Goal: Transaction & Acquisition: Purchase product/service

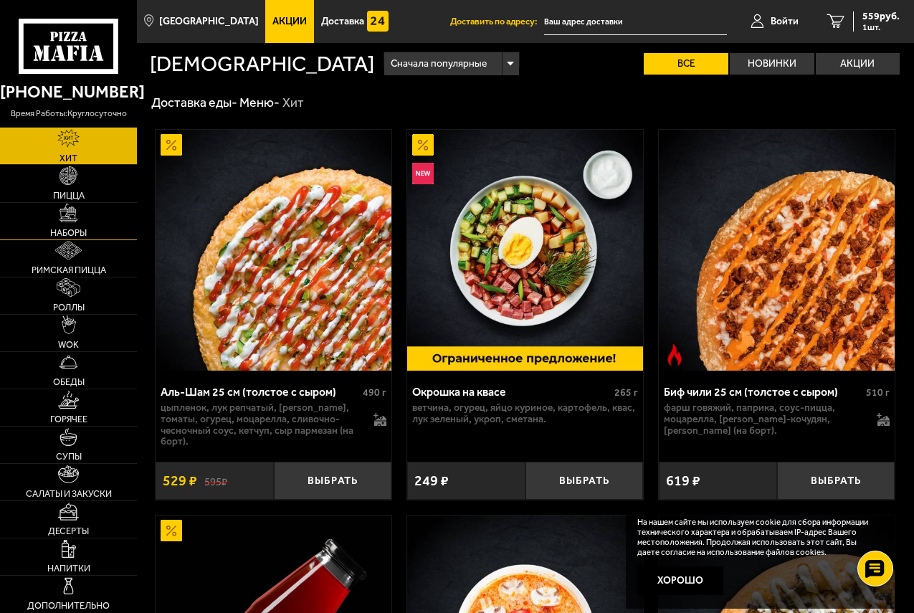
click at [81, 238] on span "Наборы" at bounding box center [68, 233] width 37 height 9
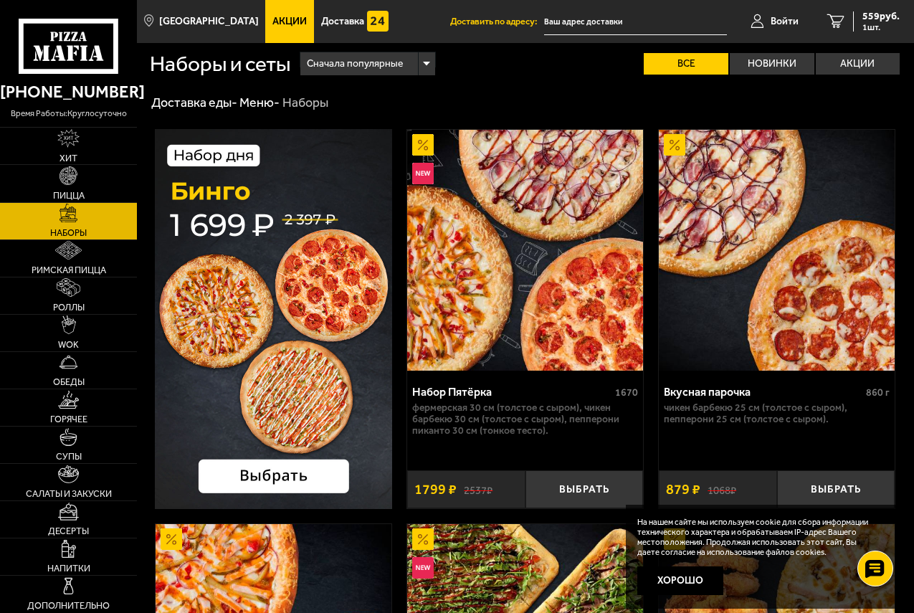
click at [226, 349] on img at bounding box center [273, 319] width 237 height 380
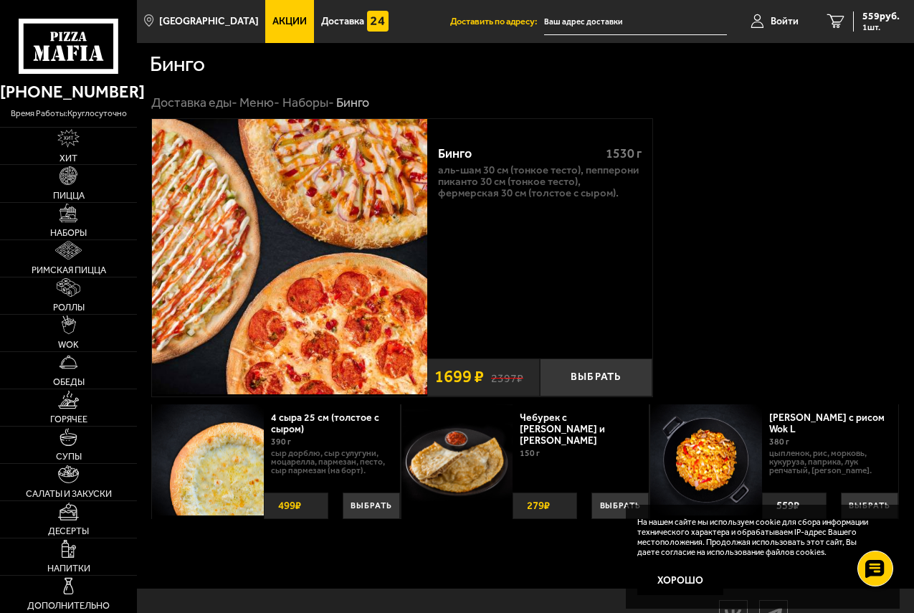
scroll to position [38, 0]
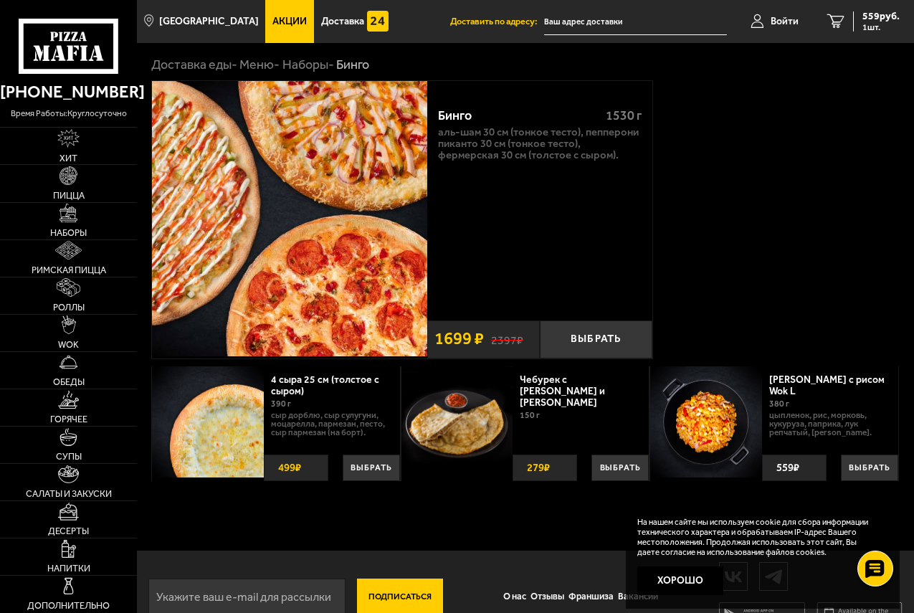
click at [366, 297] on img at bounding box center [289, 218] width 275 height 275
click at [78, 185] on img at bounding box center [69, 175] width 19 height 19
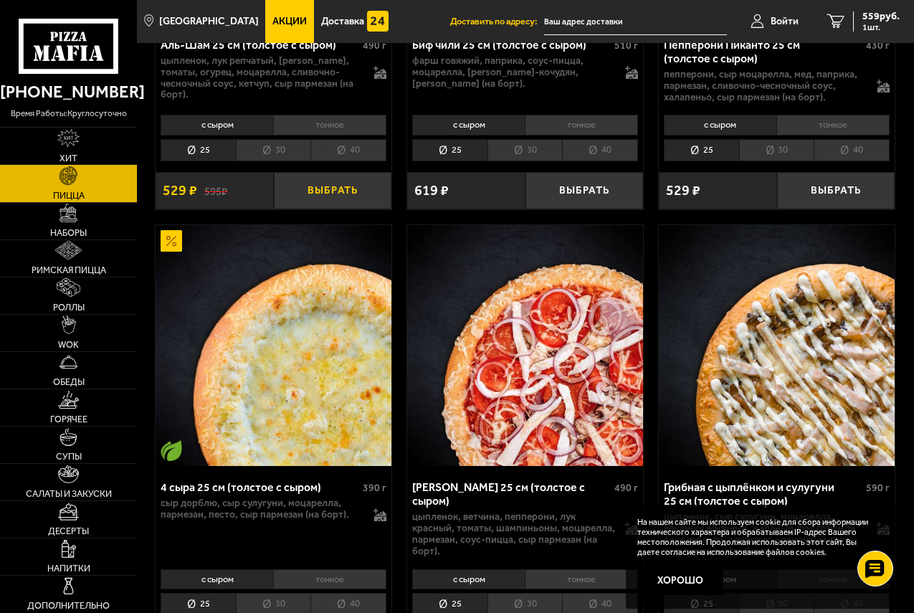
scroll to position [342, 0]
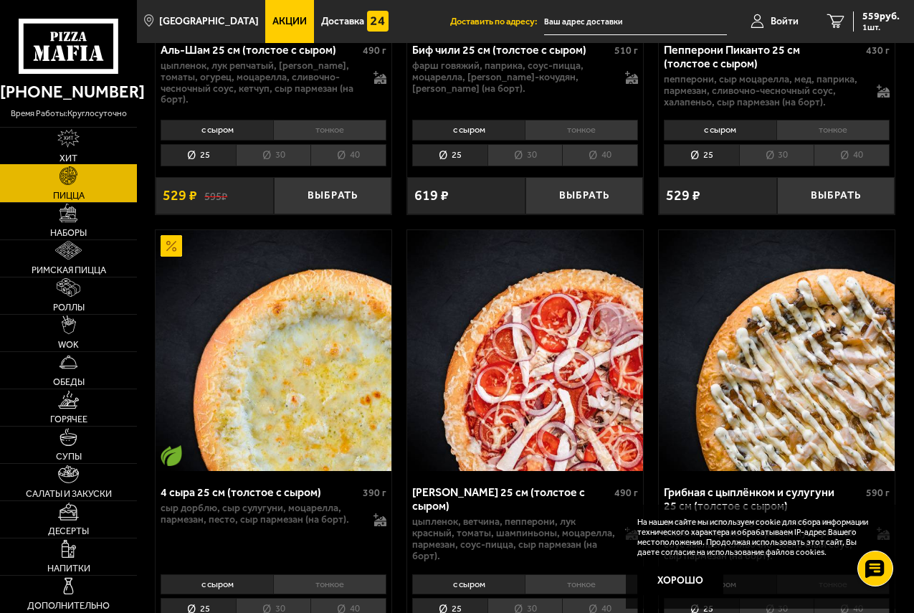
click at [80, 148] on img at bounding box center [68, 138] width 22 height 19
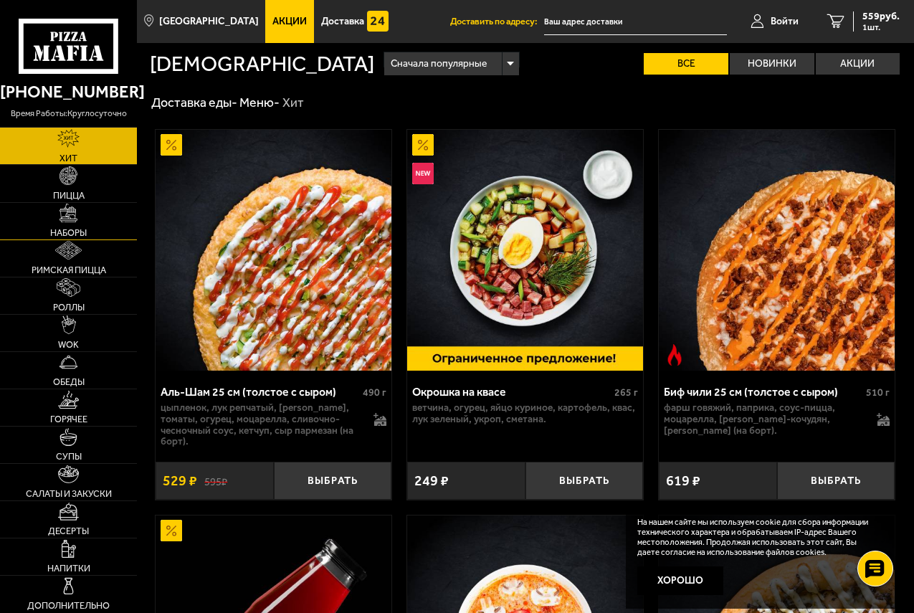
click at [81, 238] on span "Наборы" at bounding box center [68, 233] width 37 height 9
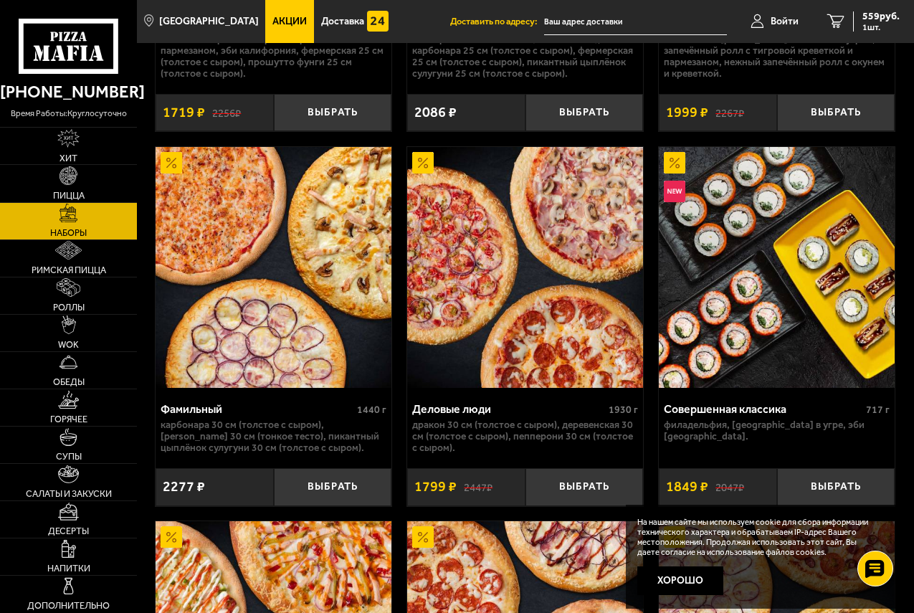
scroll to position [2617, 0]
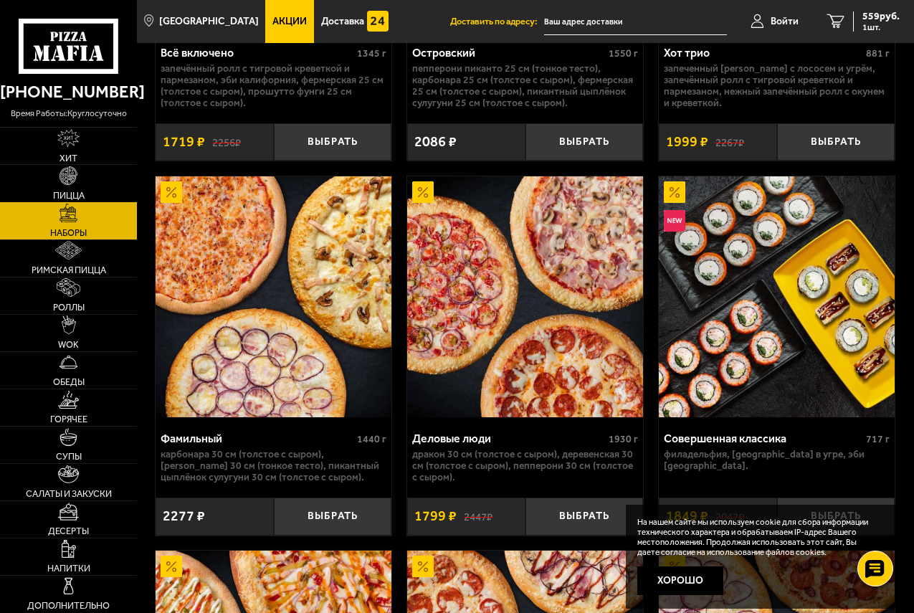
click at [78, 185] on img at bounding box center [69, 175] width 19 height 19
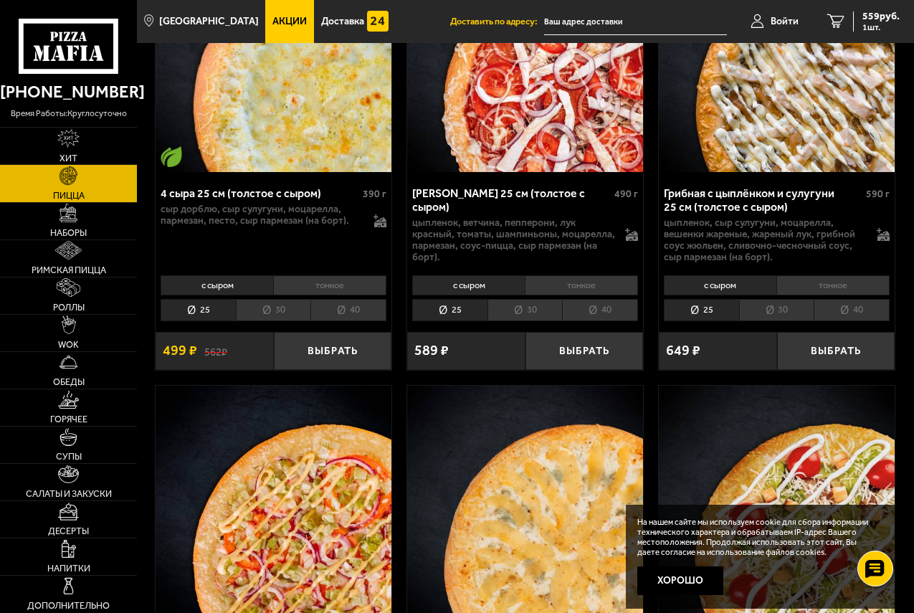
scroll to position [646, 0]
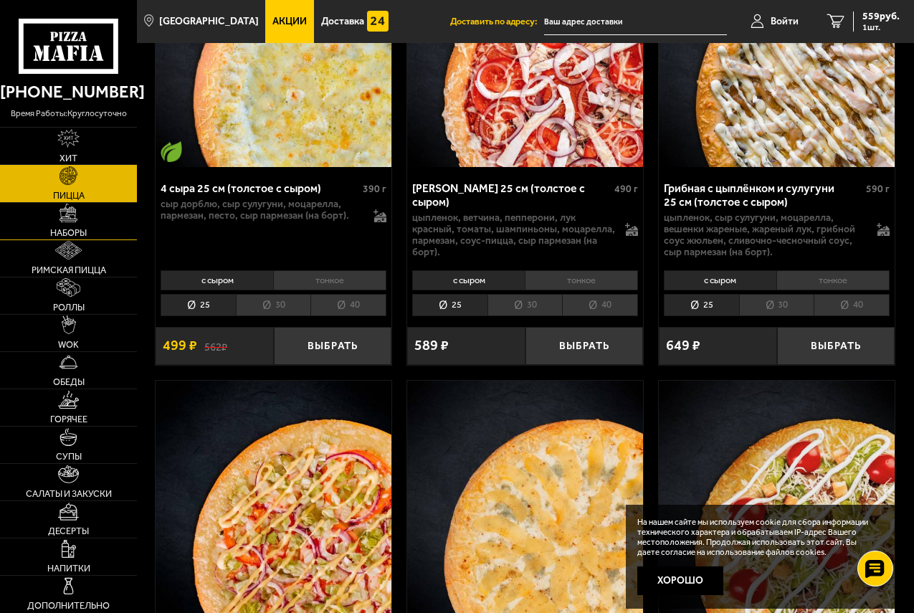
click at [85, 238] on span "Наборы" at bounding box center [68, 233] width 37 height 9
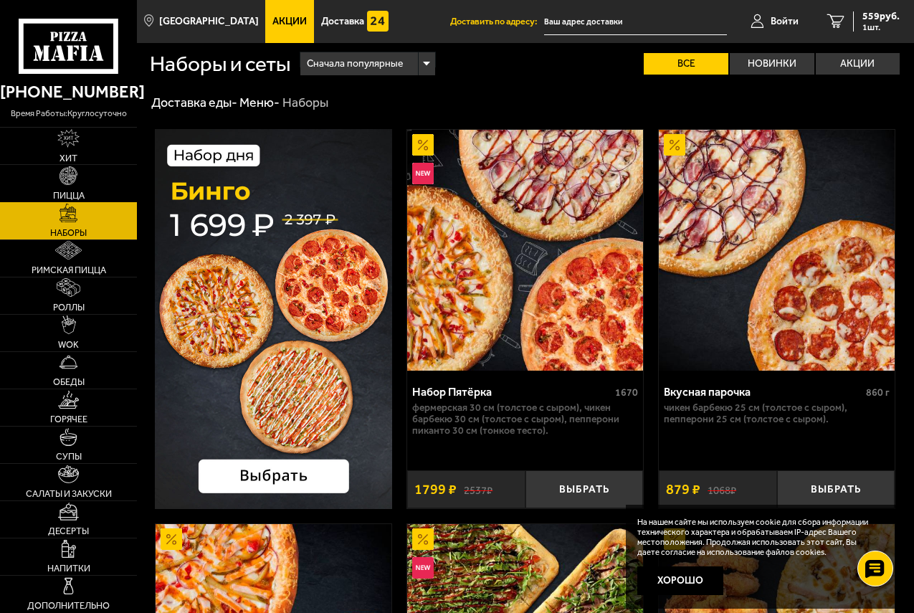
click at [78, 185] on img at bounding box center [69, 175] width 19 height 19
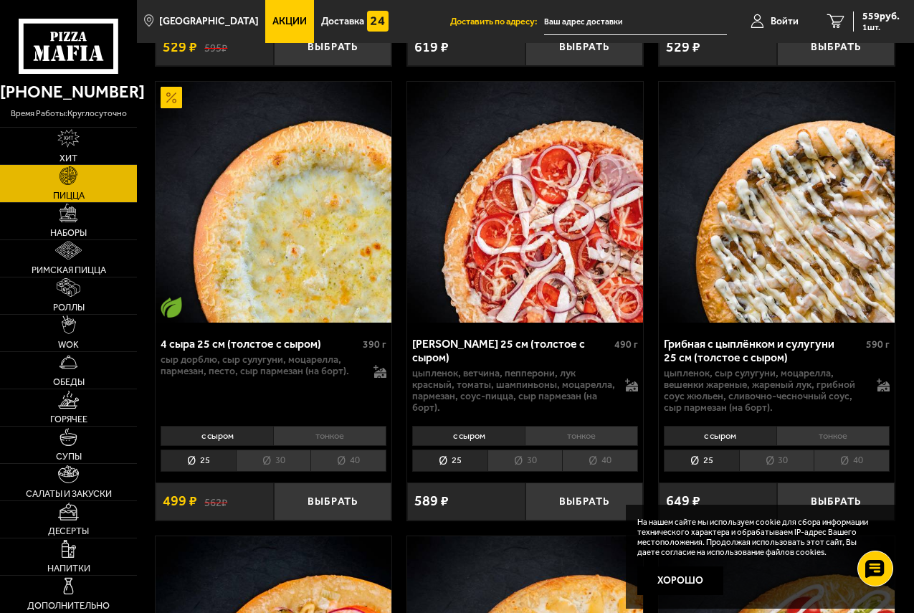
scroll to position [494, 0]
